Goal: Information Seeking & Learning: Get advice/opinions

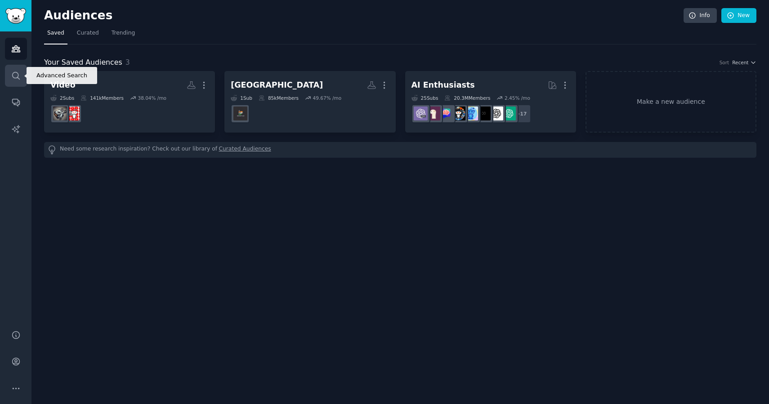
click at [15, 76] on icon "Sidebar" at bounding box center [15, 75] width 9 height 9
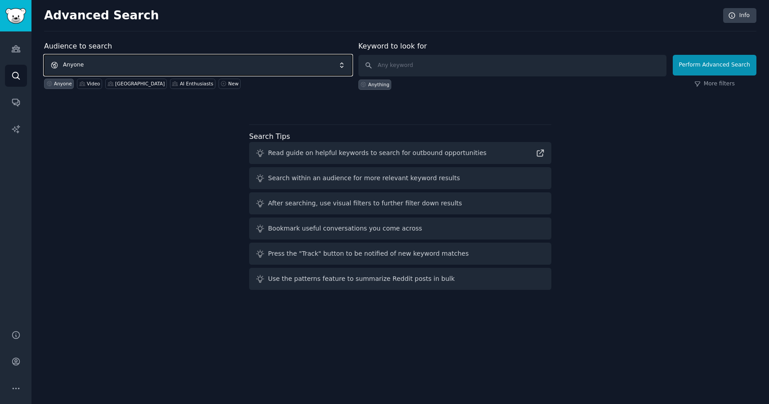
click at [292, 66] on span "Anyone" at bounding box center [198, 65] width 308 height 21
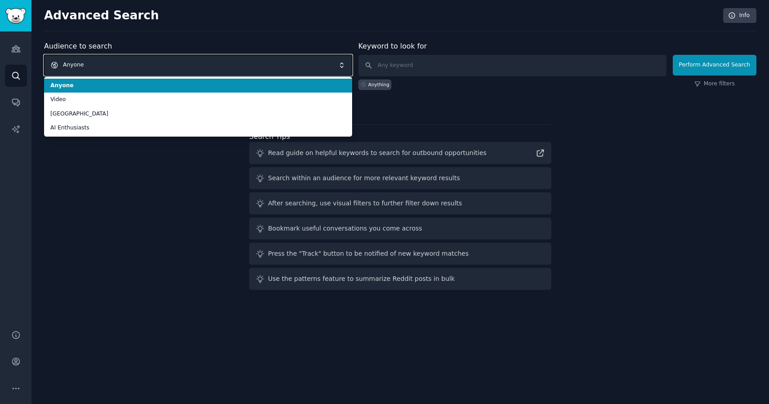
click at [292, 66] on span "Anyone" at bounding box center [198, 65] width 308 height 21
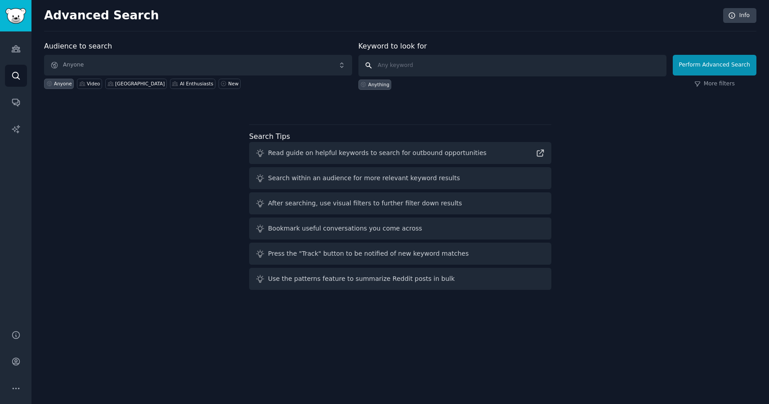
click at [404, 65] on input "text" at bounding box center [513, 66] width 308 height 22
type input "i need a tool for"
click button "Perform Advanced Search" at bounding box center [715, 65] width 84 height 21
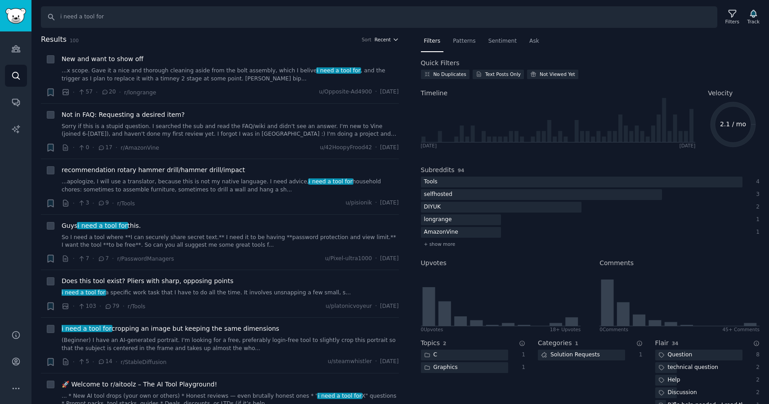
click at [382, 40] on span "Recent" at bounding box center [383, 39] width 16 height 6
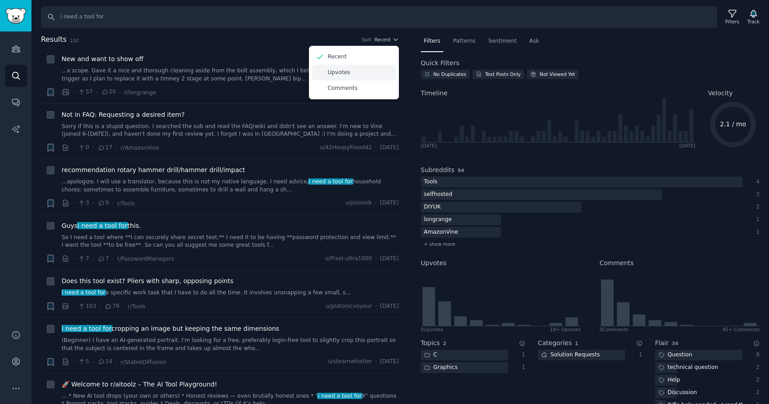
click at [348, 72] on div "Upvotes" at bounding box center [354, 73] width 84 height 16
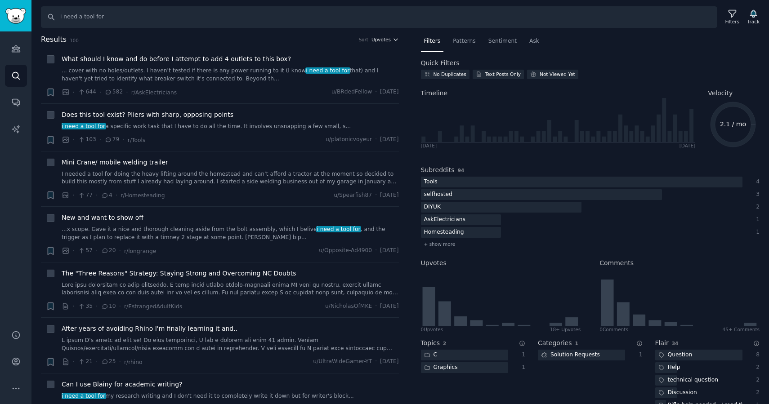
click at [377, 39] on span "Upvotes" at bounding box center [381, 39] width 19 height 6
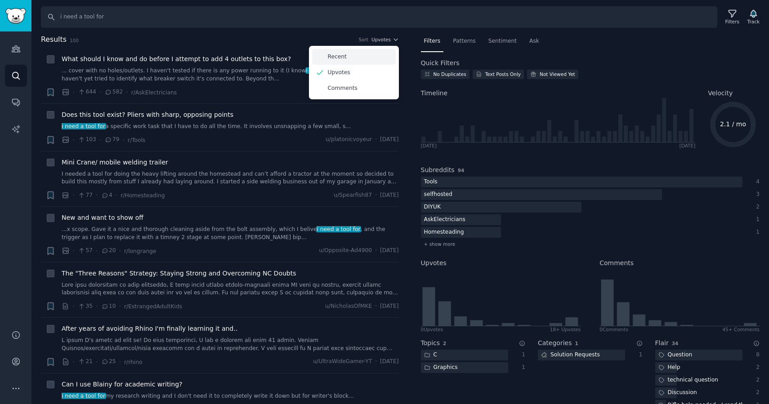
click at [345, 60] on div "Recent" at bounding box center [354, 57] width 84 height 16
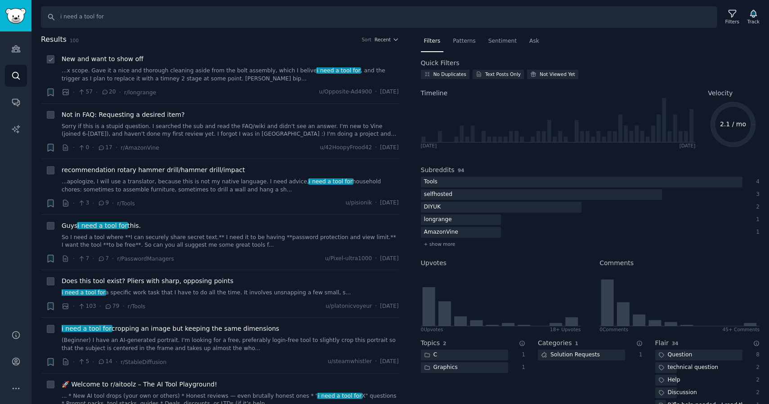
click at [130, 58] on span "New and want to show off" at bounding box center [103, 58] width 82 height 9
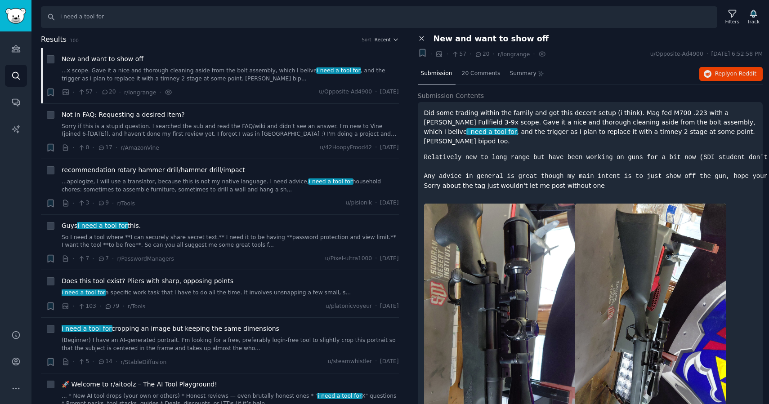
click at [420, 36] on icon at bounding box center [422, 39] width 8 height 8
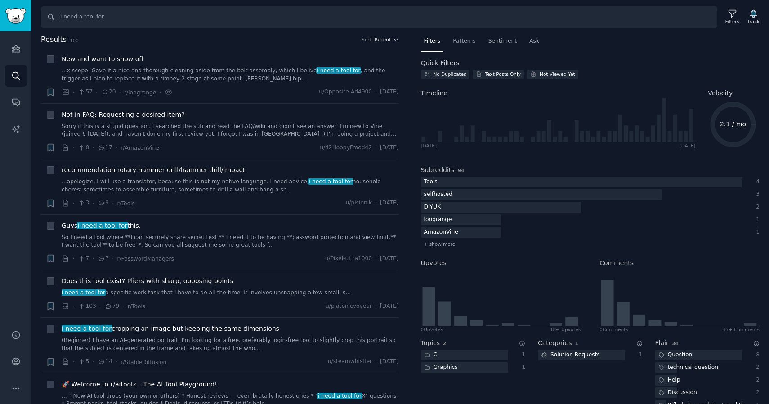
click at [381, 39] on span "Recent" at bounding box center [383, 39] width 16 height 6
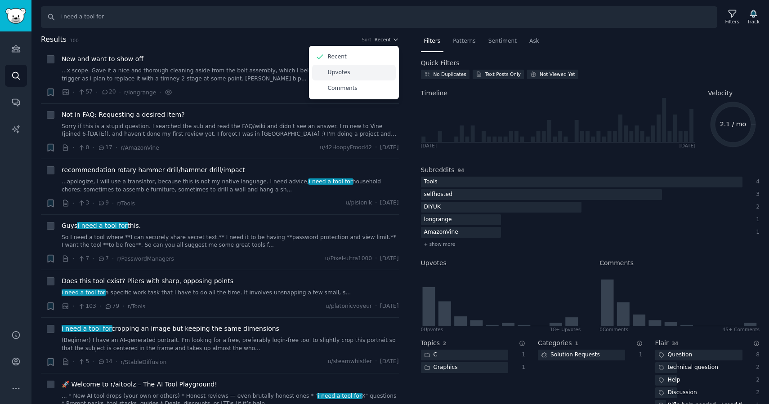
click at [338, 70] on p "Upvotes" at bounding box center [339, 73] width 22 height 8
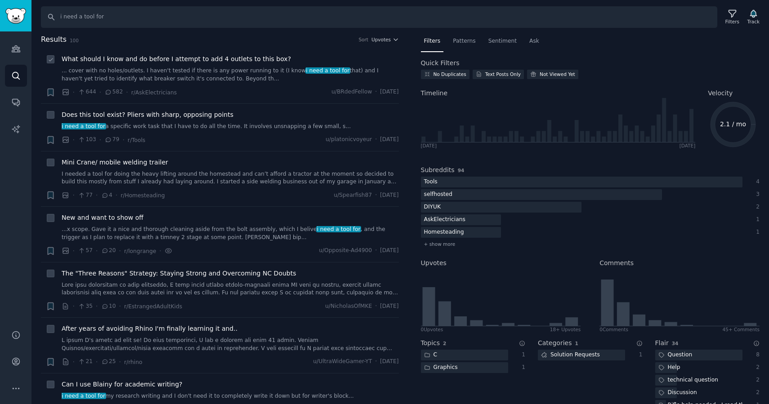
click at [204, 60] on span "What should I know and do before I attempt to add 4 outlets to this box?" at bounding box center [176, 58] width 229 height 9
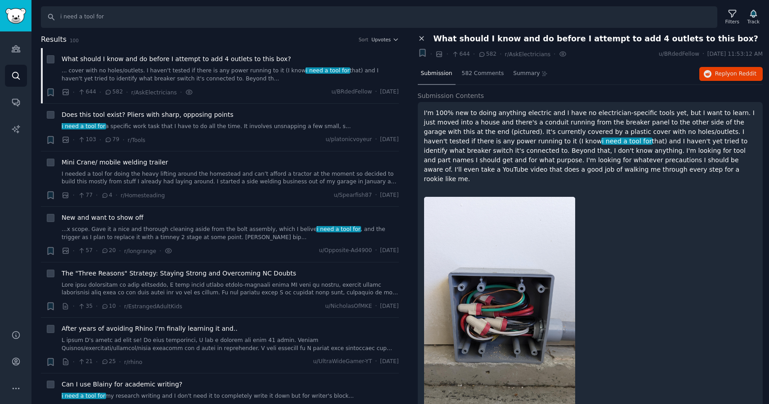
click at [423, 40] on icon at bounding box center [422, 39] width 4 height 4
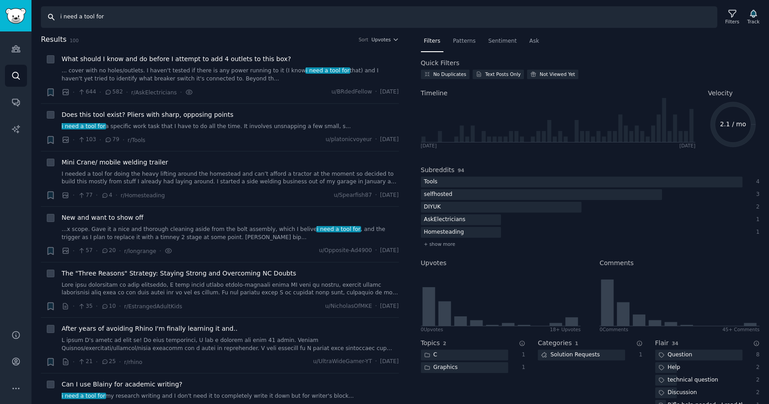
click at [83, 17] on input "i need a tool for" at bounding box center [379, 17] width 677 height 22
click at [81, 15] on input "i need a tool for" at bounding box center [379, 17] width 677 height 22
click at [111, 17] on input "i need a tool for" at bounding box center [379, 17] width 677 height 22
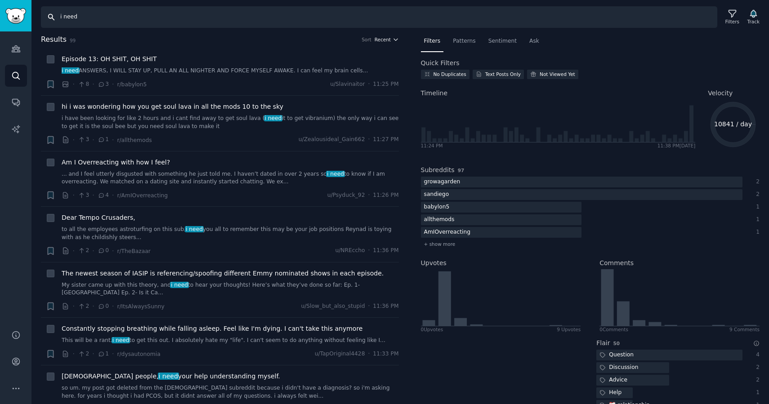
click at [385, 40] on span "Recent" at bounding box center [383, 39] width 16 height 6
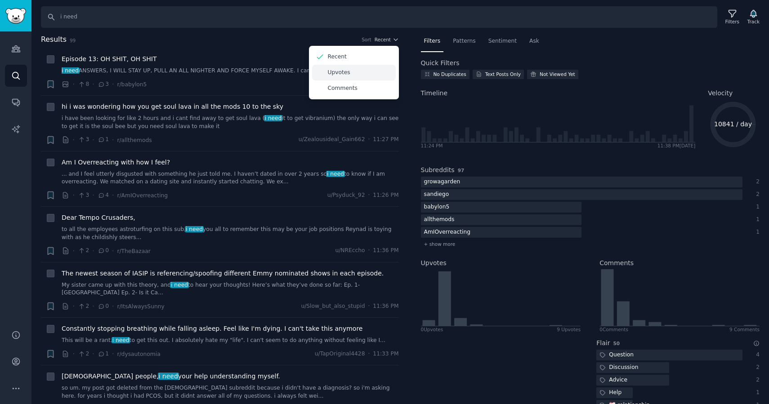
click at [355, 72] on div "Upvotes" at bounding box center [354, 73] width 84 height 16
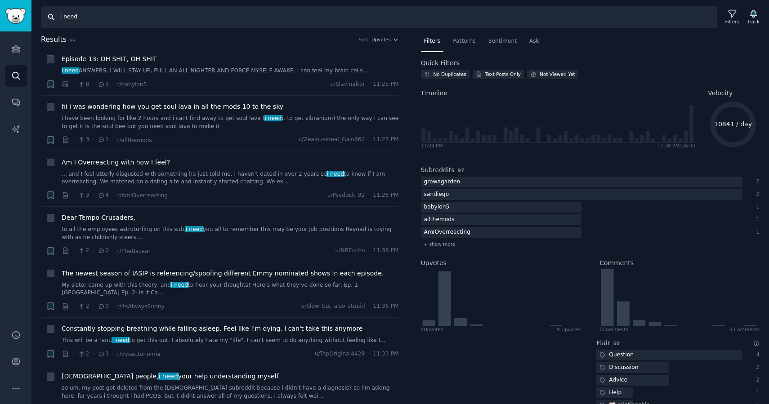
click at [89, 13] on input "i need" at bounding box center [379, 17] width 677 height 22
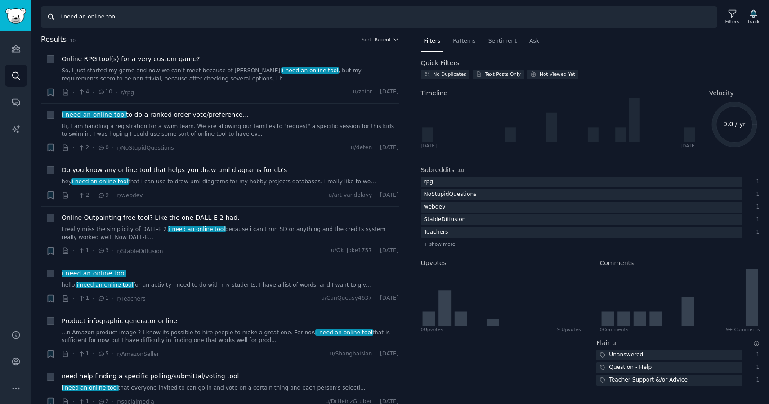
click at [379, 40] on span "Recent" at bounding box center [383, 39] width 16 height 6
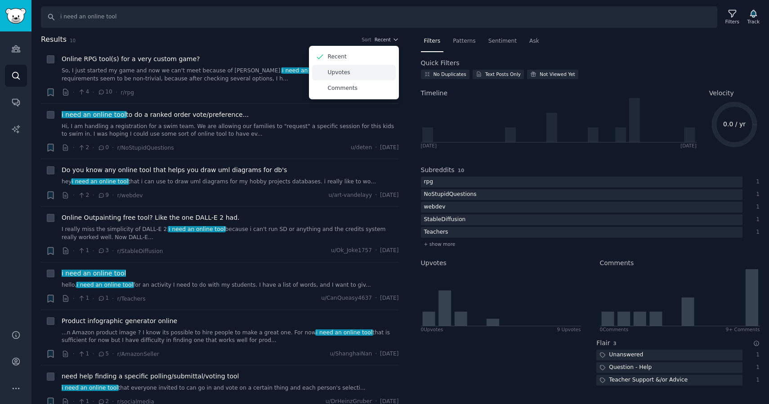
click at [346, 72] on p "Upvotes" at bounding box center [339, 73] width 22 height 8
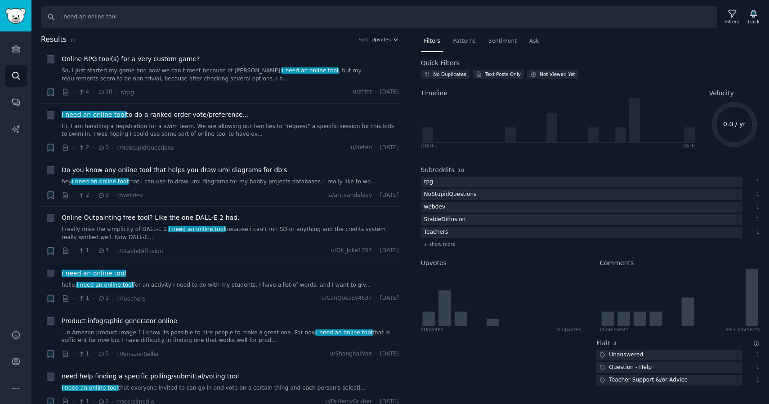
click at [377, 39] on span "Upvotes" at bounding box center [381, 39] width 19 height 6
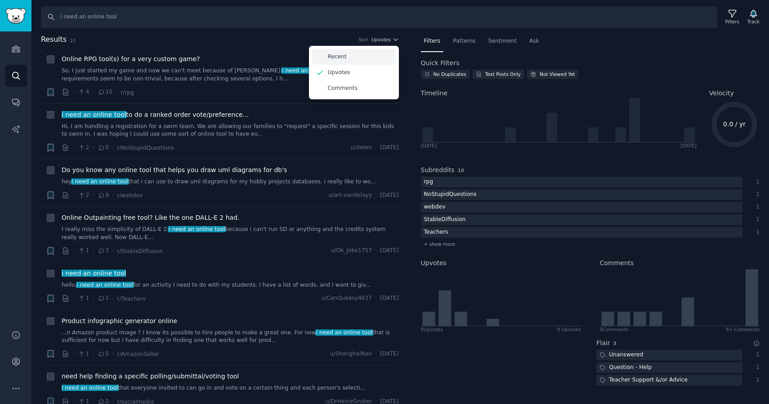
click at [338, 54] on p "Recent" at bounding box center [337, 57] width 19 height 8
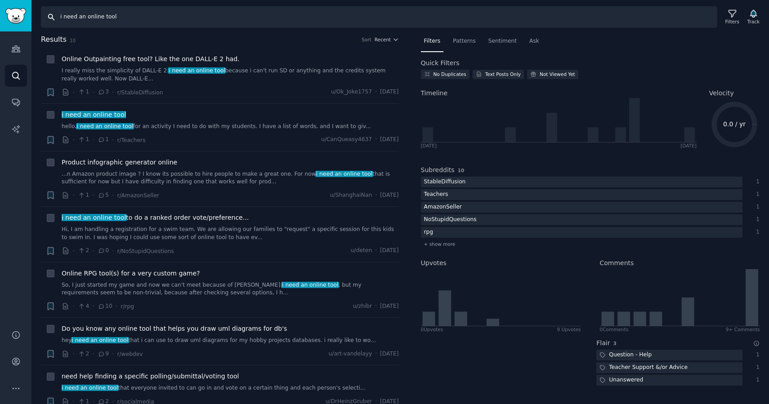
click at [125, 16] on input "i need an online tool" at bounding box center [379, 17] width 677 height 22
type input "i"
type input "is there an app"
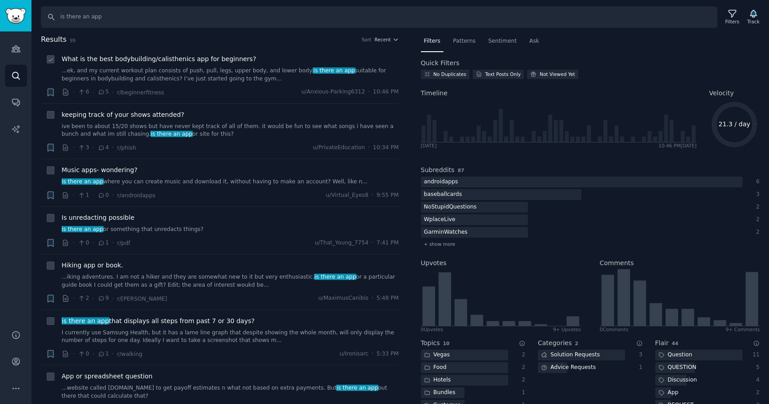
click at [168, 61] on span "What is the best bodybuilding/calisthenics app for beginners?" at bounding box center [159, 58] width 195 height 9
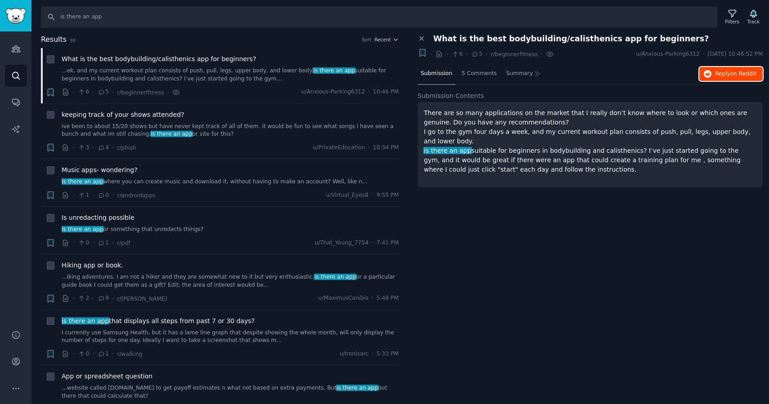
click at [723, 76] on span "Reply on Reddit" at bounding box center [735, 74] width 41 height 8
